Goal: Check status: Check status

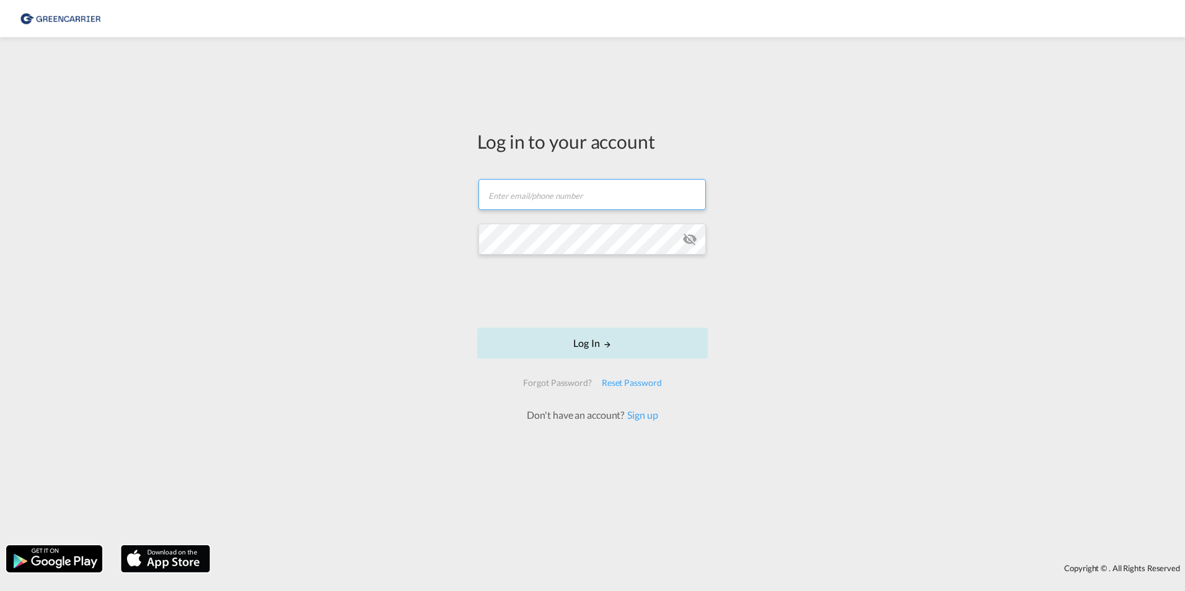
type input "[PERSON_NAME][EMAIL_ADDRESS][PERSON_NAME][DOMAIN_NAME]"
click at [556, 340] on button "Log In" at bounding box center [592, 343] width 231 height 31
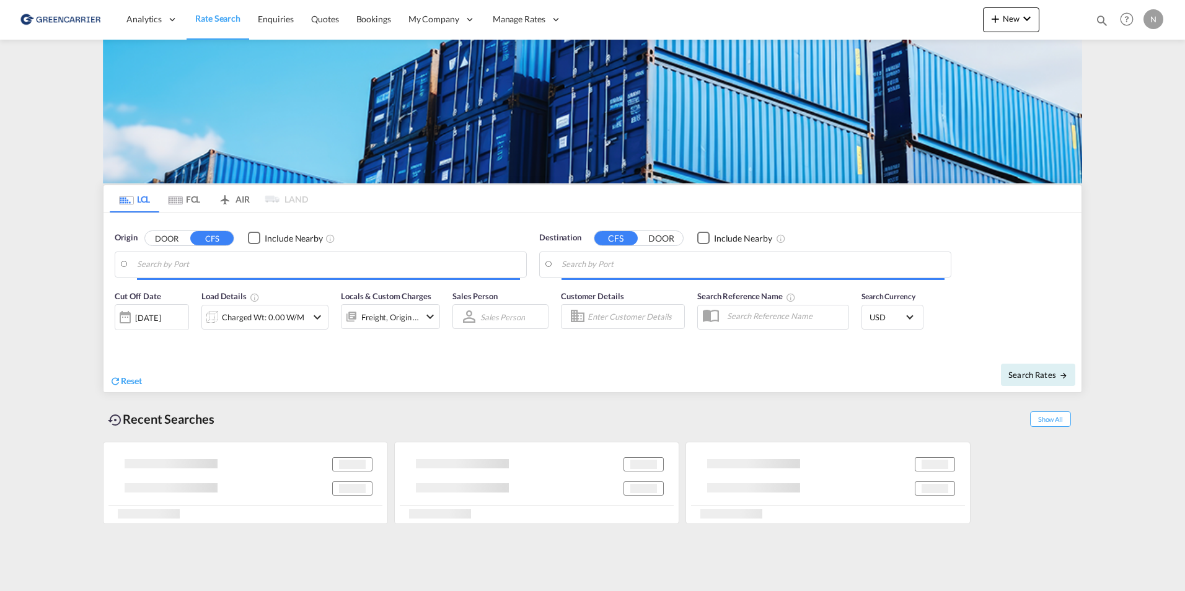
type input "SE-26978, [GEOGRAPHIC_DATA], [GEOGRAPHIC_DATA]"
type input "[GEOGRAPHIC_DATA], MXVER"
